Goal: Transaction & Acquisition: Book appointment/travel/reservation

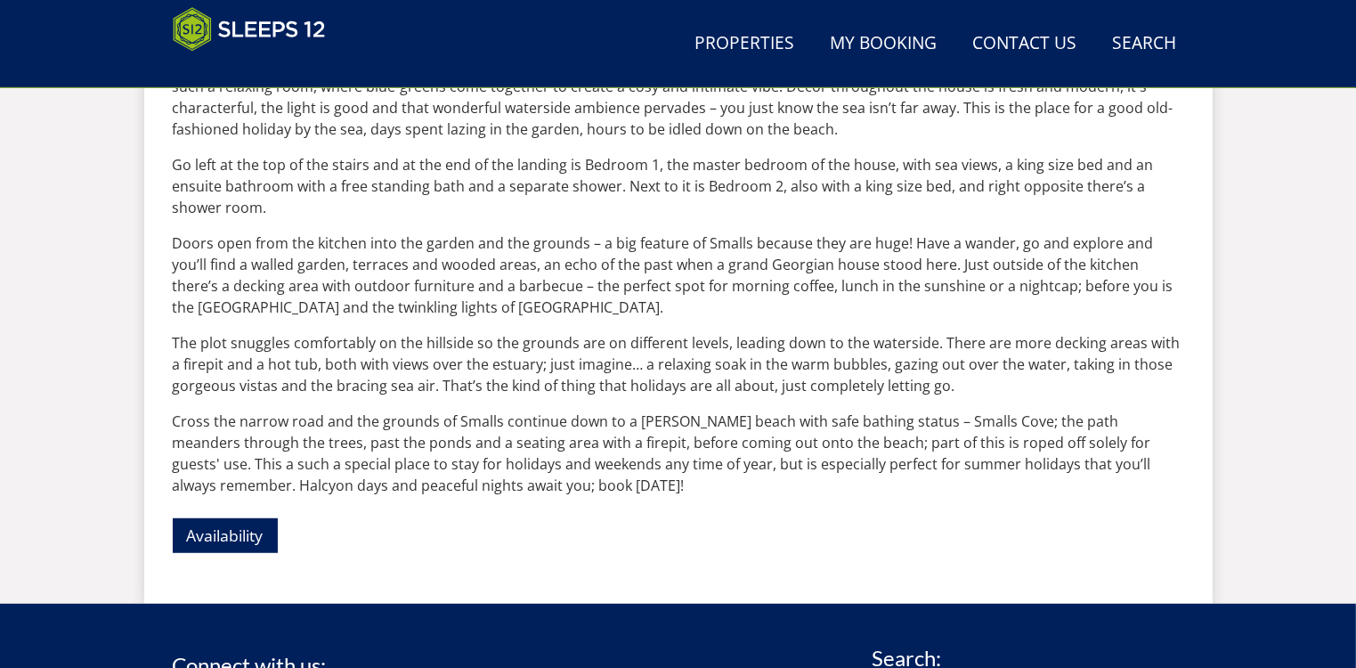
scroll to position [1262, 0]
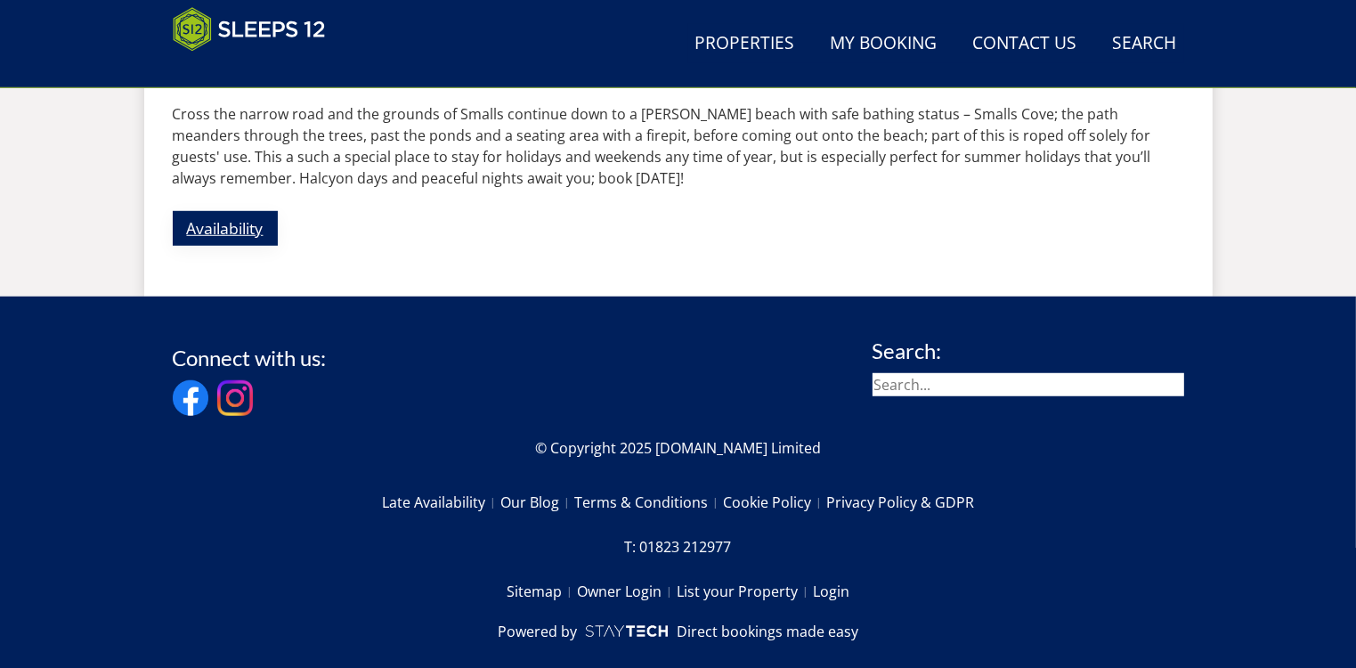
click at [214, 238] on link "Availability" at bounding box center [225, 228] width 105 height 35
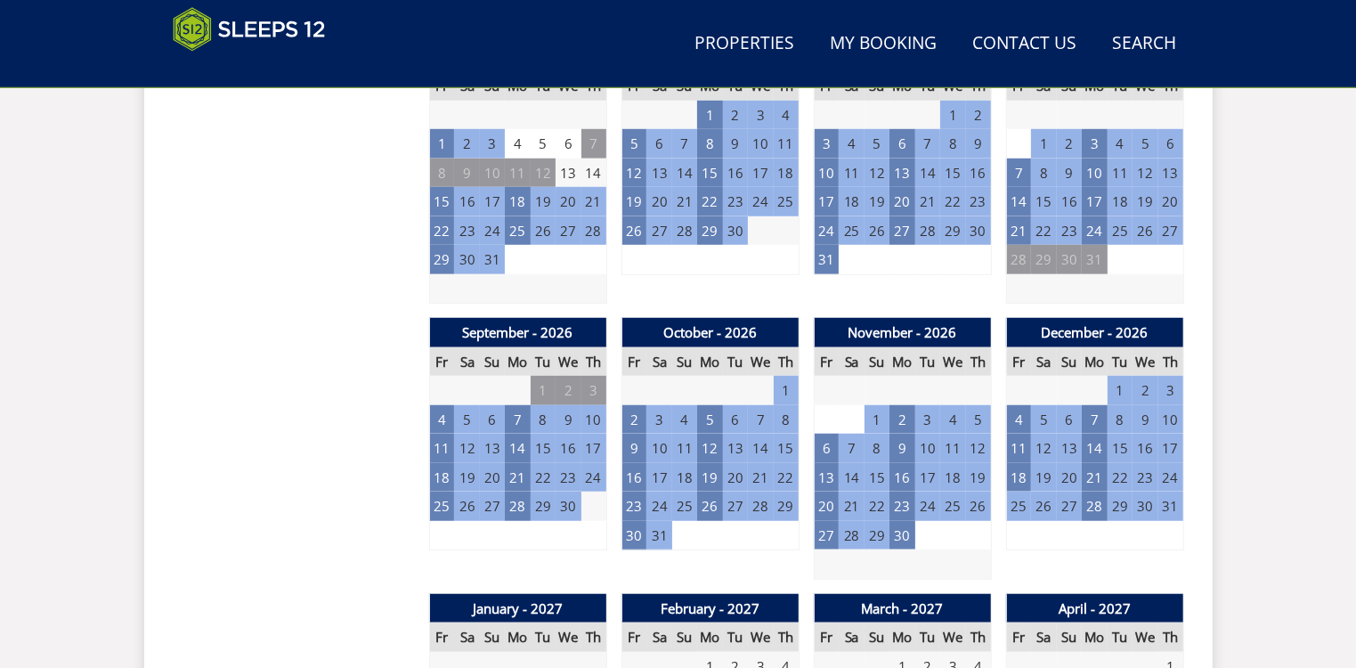
scroll to position [1417, 0]
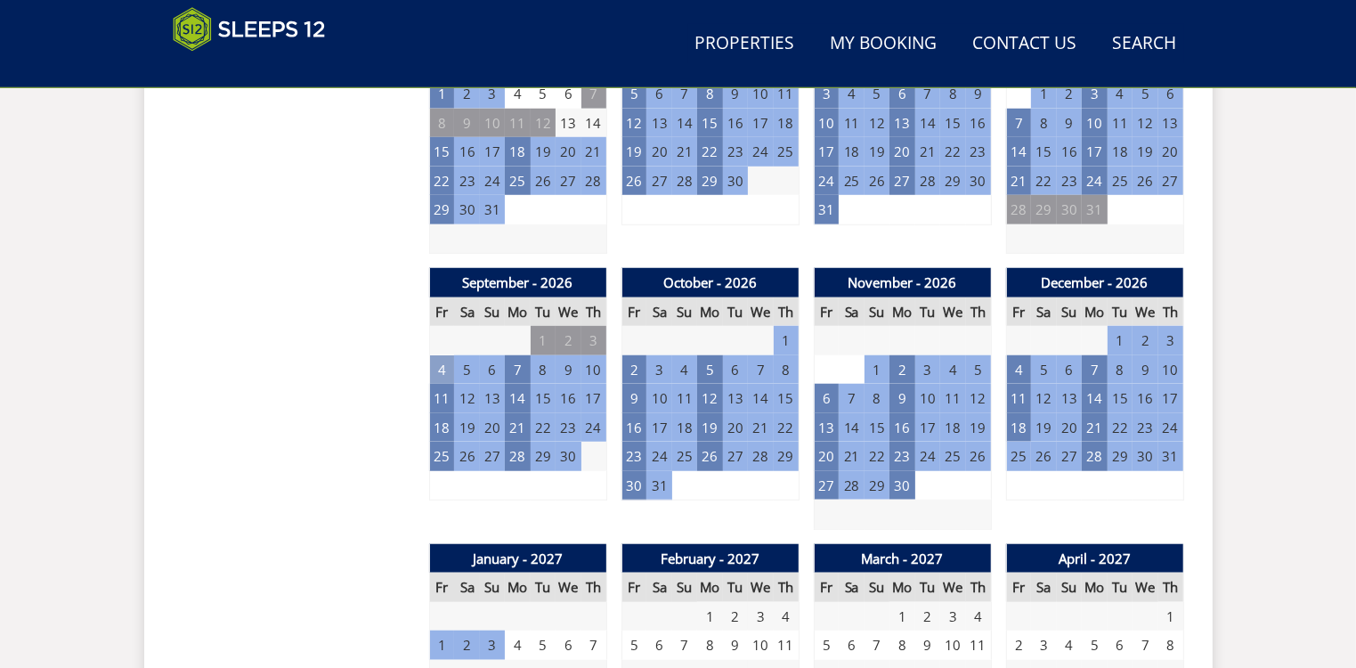
click at [435, 363] on td "4" at bounding box center [441, 369] width 25 height 29
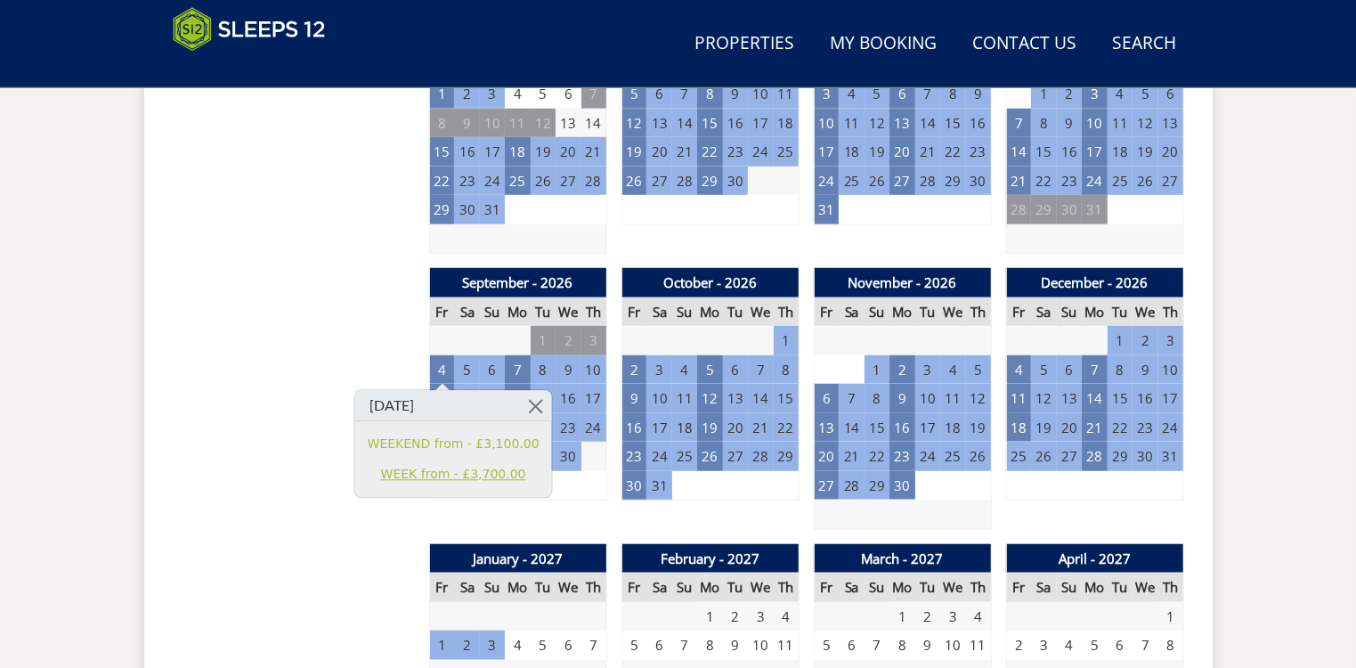
click at [456, 472] on link "WEEK from - £3,700.00" at bounding box center [454, 474] width 172 height 19
